Goal: Entertainment & Leisure: Consume media (video, audio)

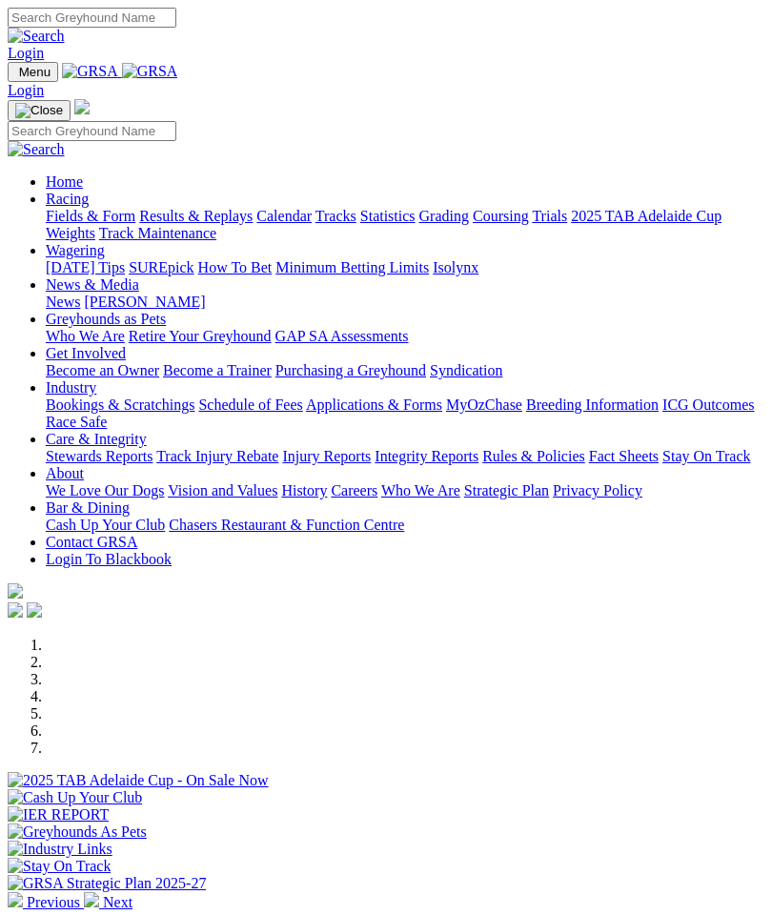
click at [15, 76] on img "Toggle navigation" at bounding box center [15, 76] width 0 height 0
click at [129, 121] on input "Search" at bounding box center [92, 131] width 169 height 20
type input "[PERSON_NAME]"
click at [65, 141] on img at bounding box center [36, 149] width 57 height 17
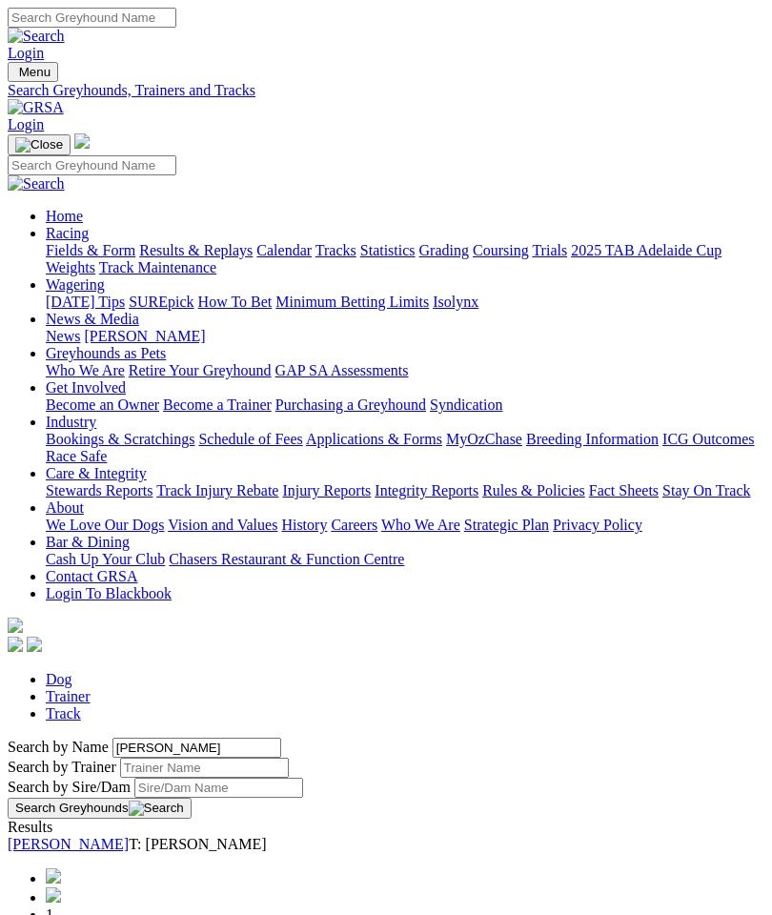
click at [109, 836] on link "[PERSON_NAME]" at bounding box center [68, 844] width 121 height 16
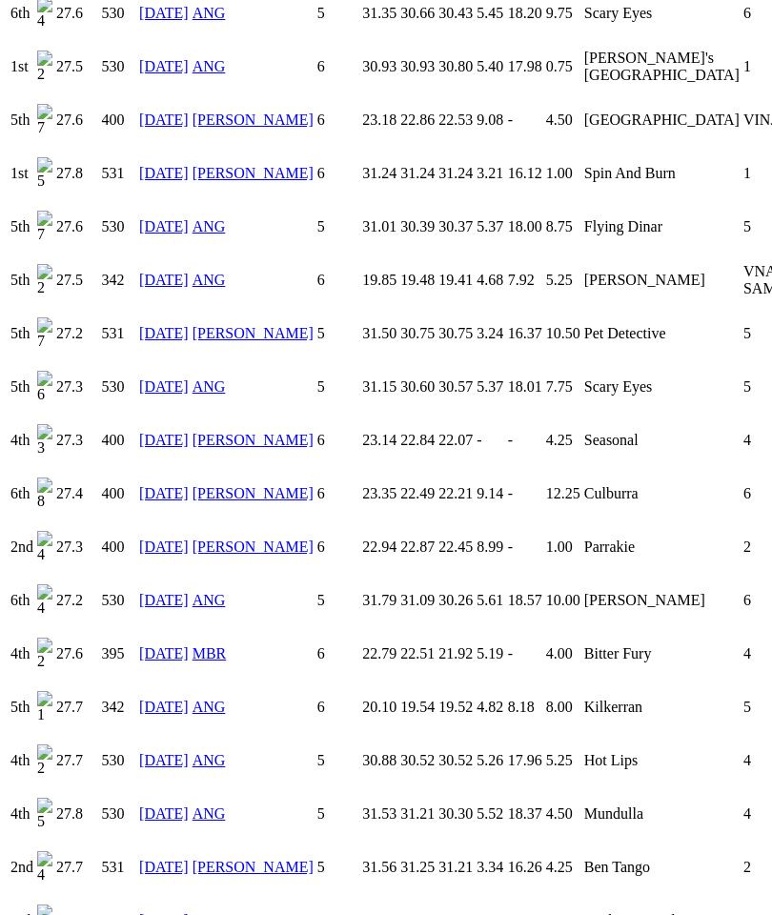
scroll to position [1960, 0]
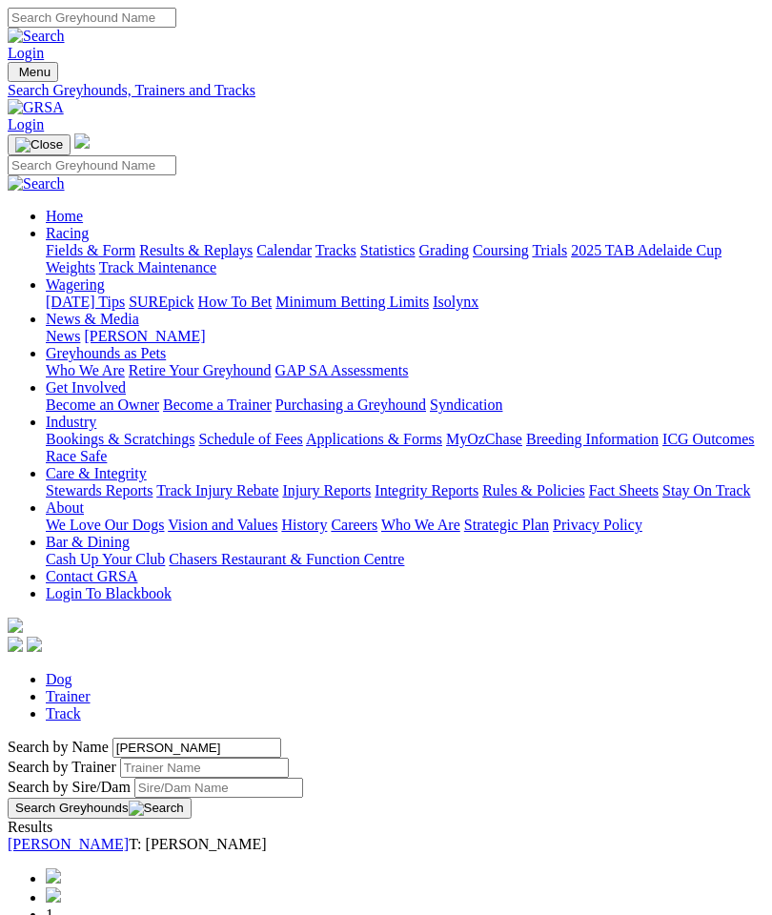
click at [129, 836] on link "[PERSON_NAME]" at bounding box center [68, 844] width 121 height 16
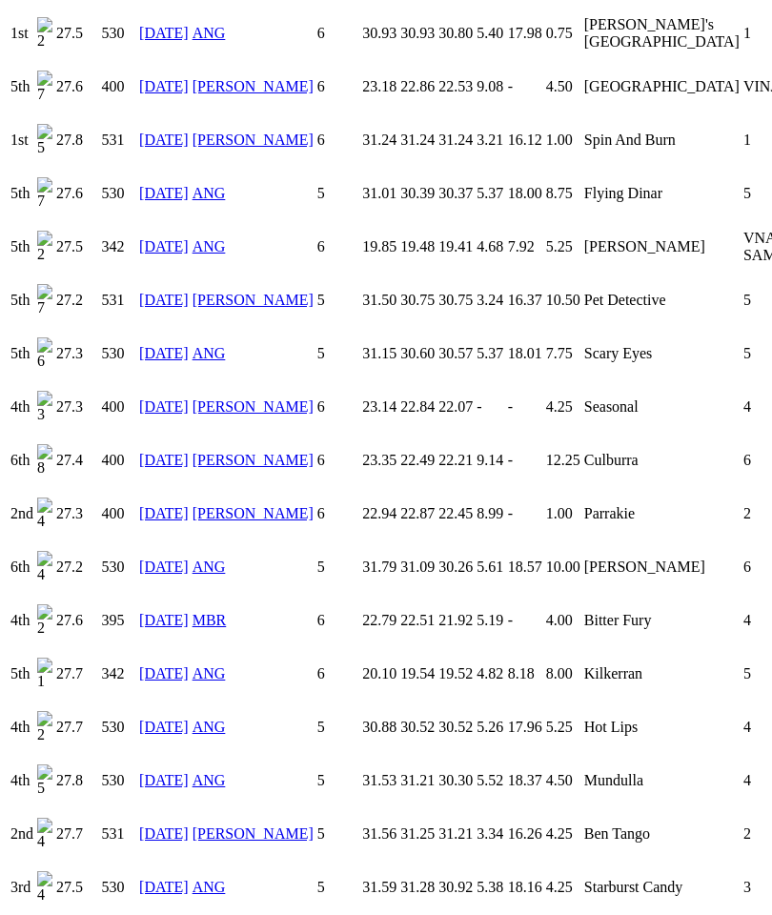
scroll to position [1983, 0]
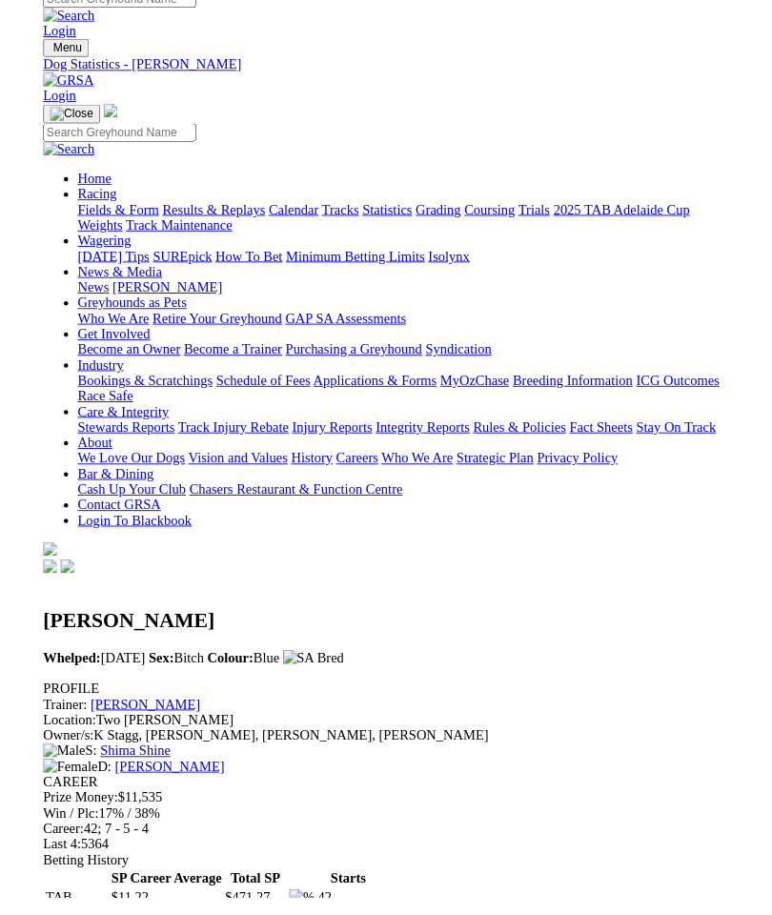
scroll to position [19, 0]
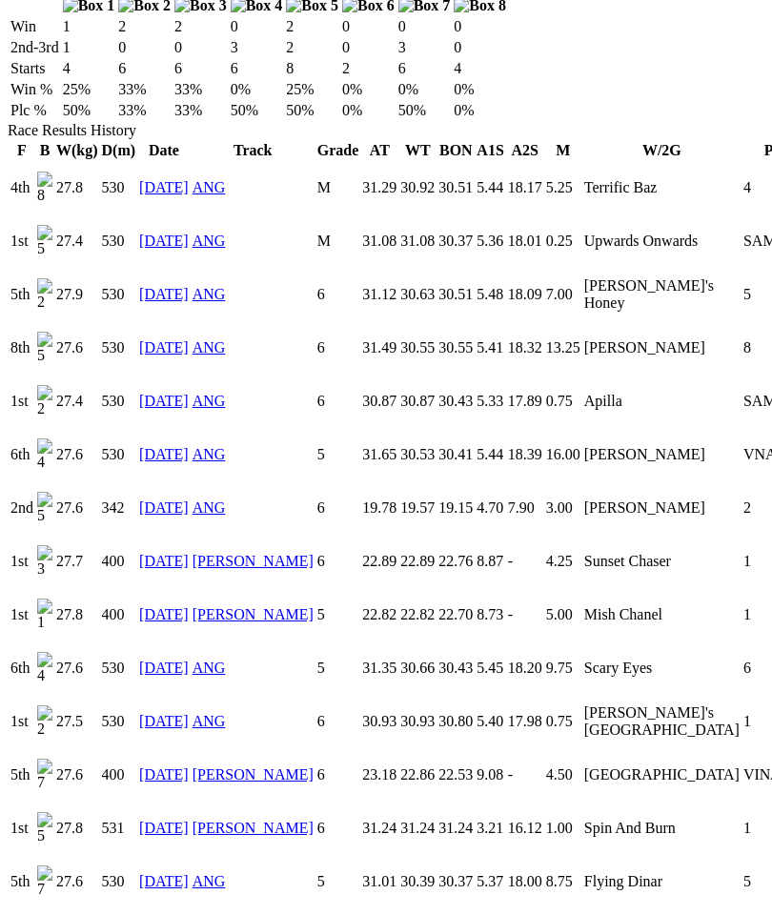
scroll to position [1309, 0]
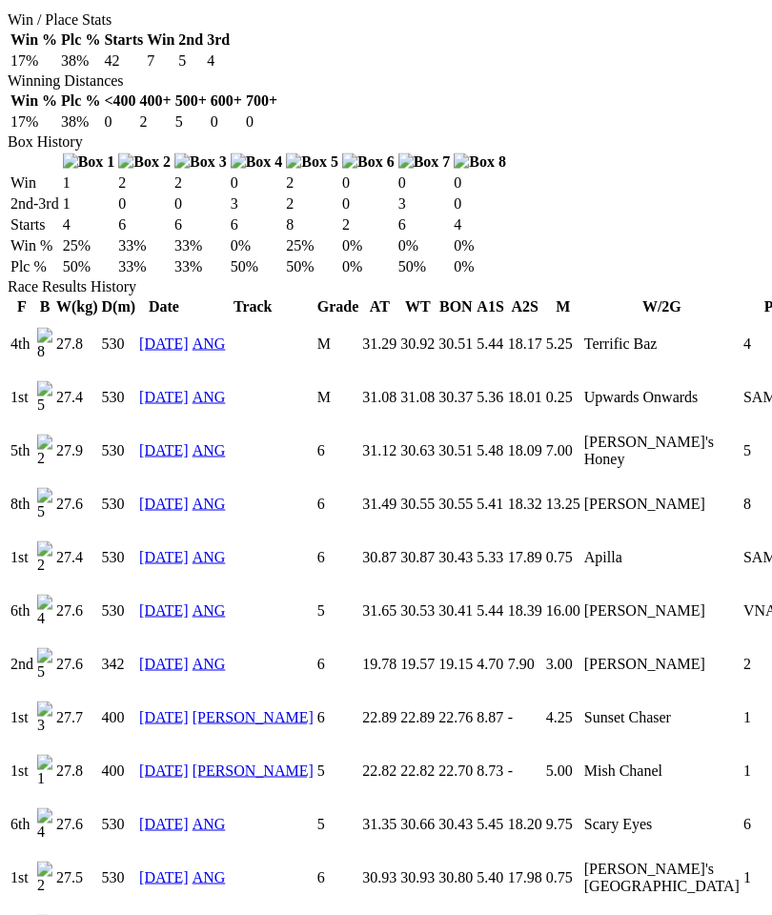
scroll to position [1153, 0]
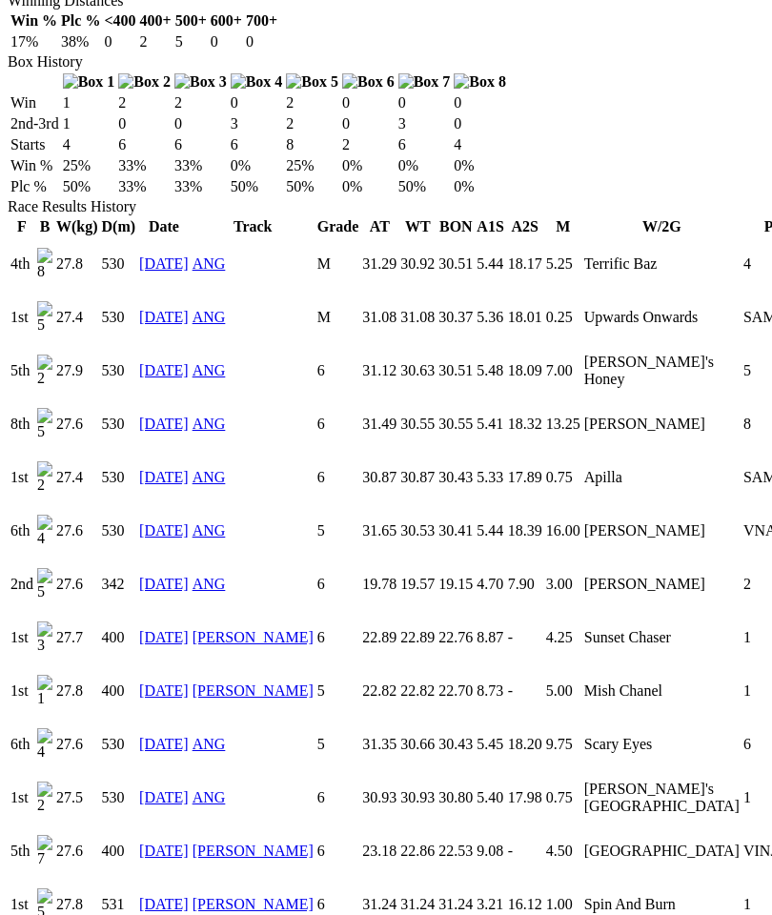
scroll to position [1267, 0]
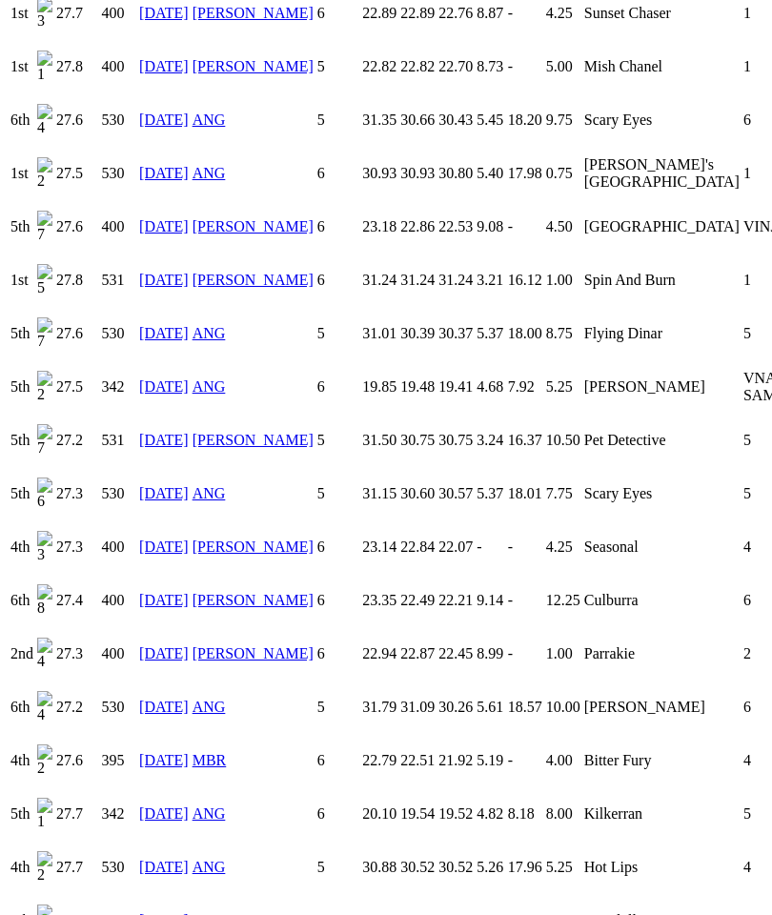
scroll to position [1856, 0]
